Goal: Task Accomplishment & Management: Manage account settings

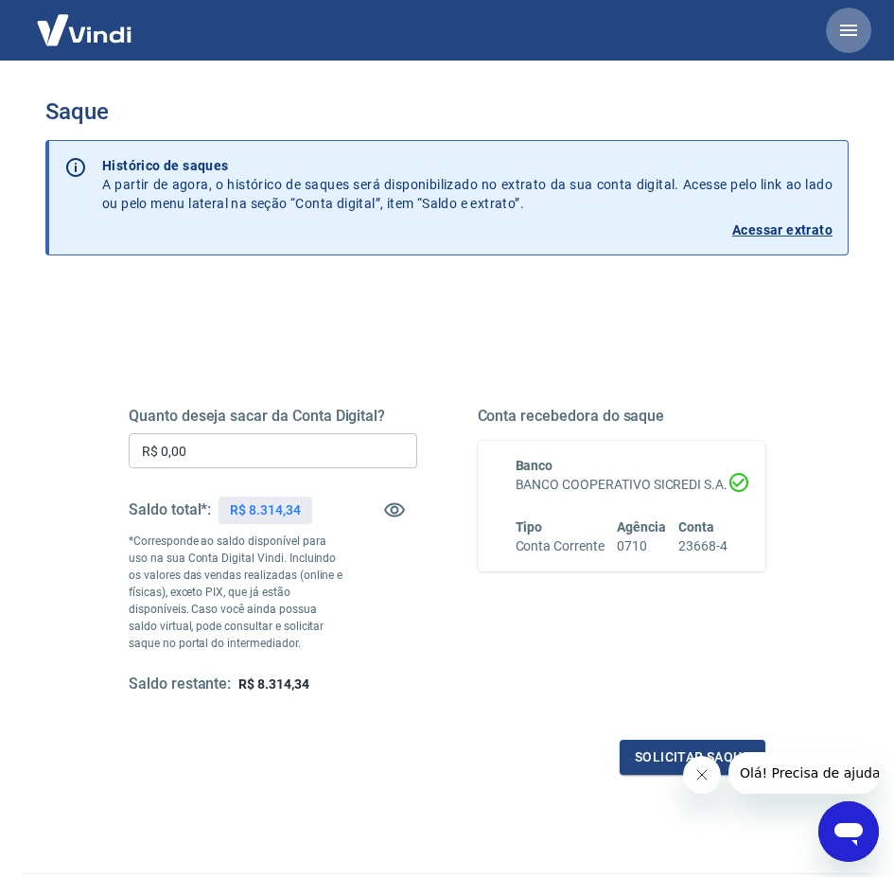
click at [852, 32] on icon "button" at bounding box center [849, 30] width 23 height 23
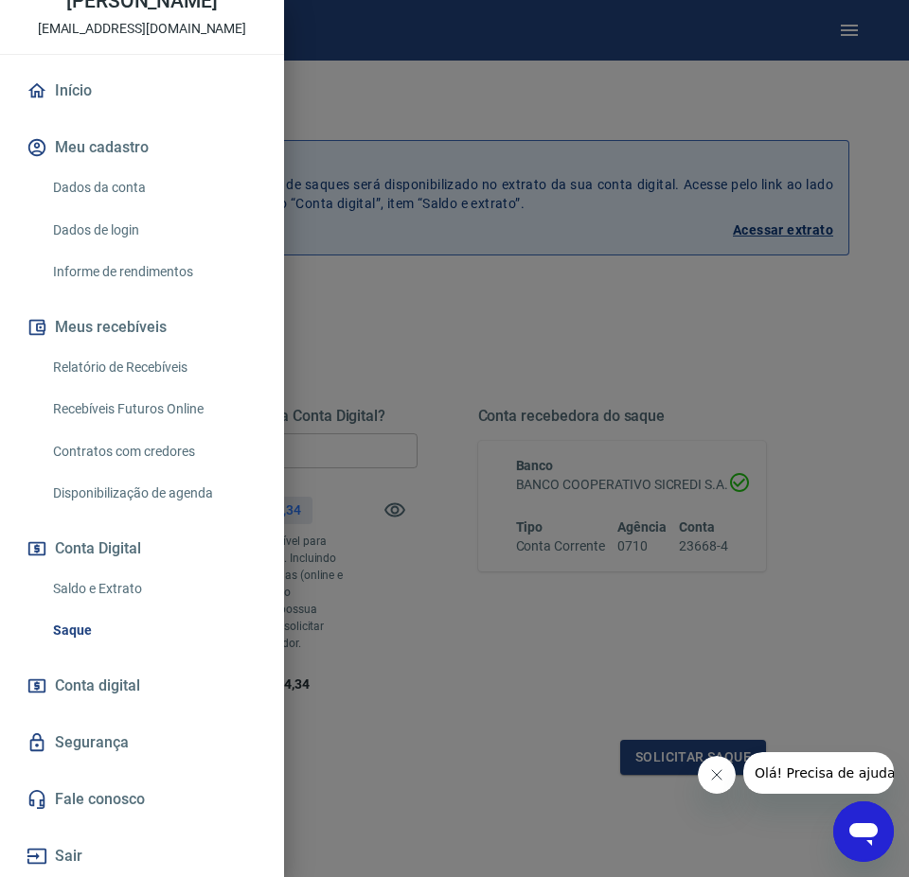
scroll to position [127, 0]
click at [70, 851] on button "Sair" at bounding box center [142, 857] width 238 height 42
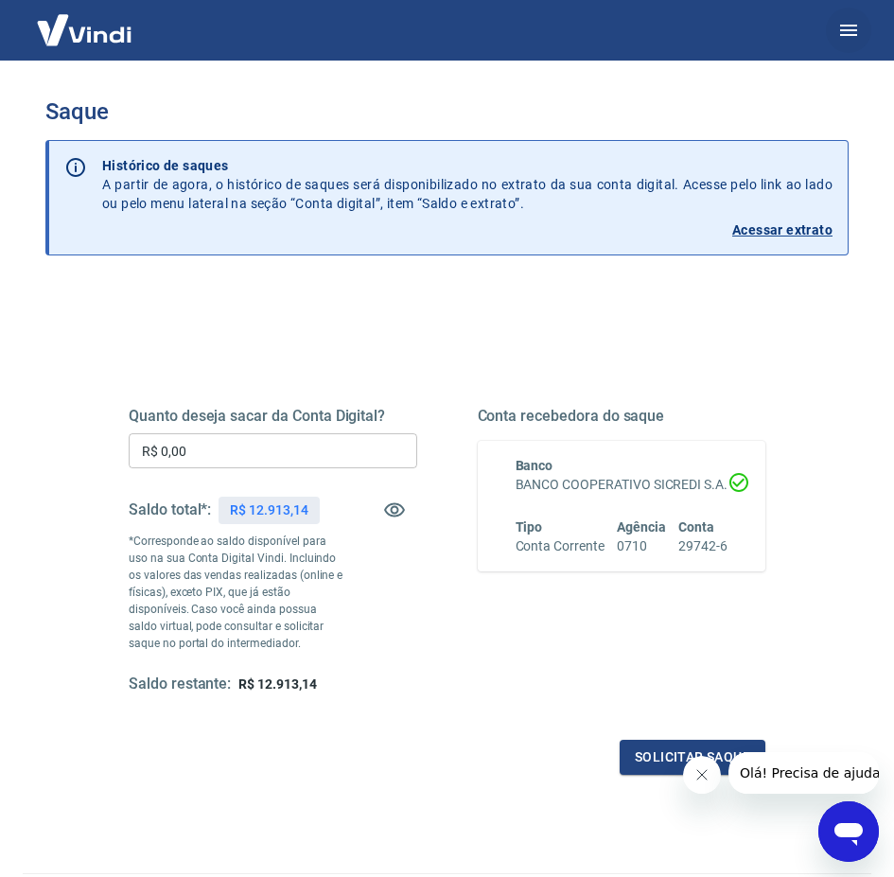
click at [855, 23] on icon "button" at bounding box center [849, 30] width 23 height 23
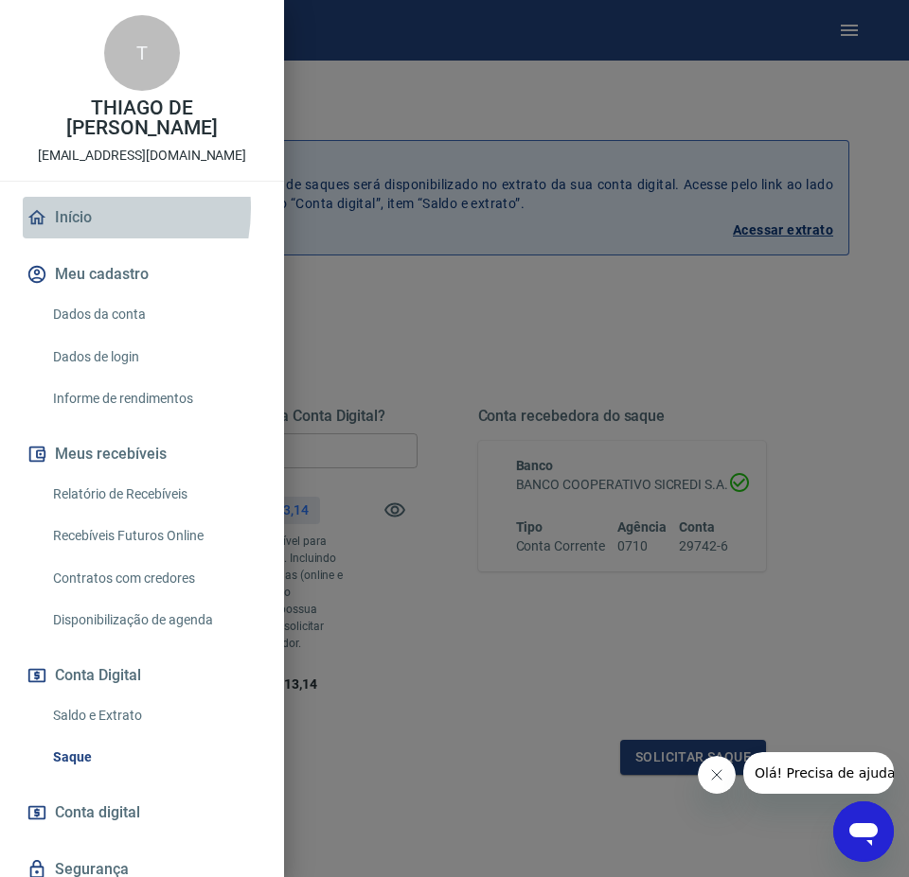
click at [66, 208] on link "Início" at bounding box center [142, 218] width 238 height 42
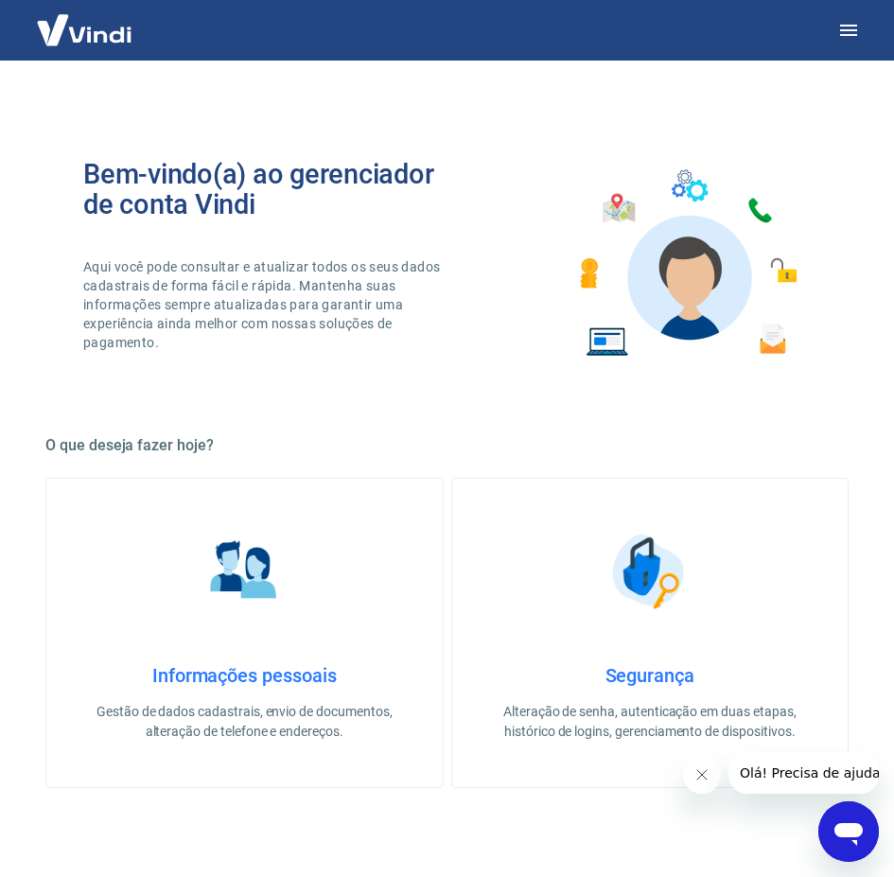
click at [96, 41] on img at bounding box center [84, 30] width 123 height 58
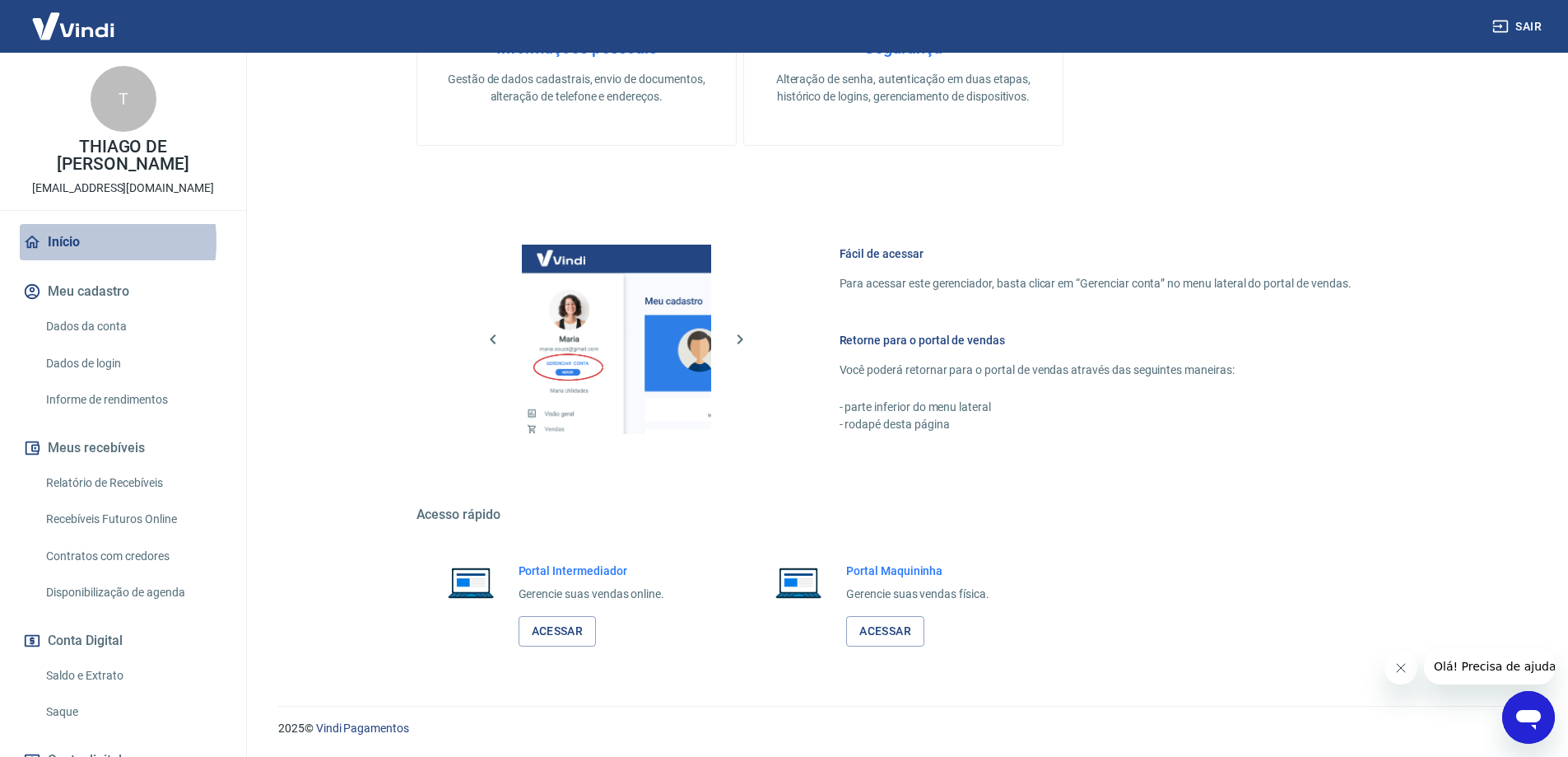
click at [61, 241] on link "Início" at bounding box center [123, 242] width 207 height 37
click at [60, 243] on link "Início" at bounding box center [123, 242] width 207 height 37
click at [538, 628] on link "Acessar" at bounding box center [557, 631] width 78 height 30
